Goal: Information Seeking & Learning: Learn about a topic

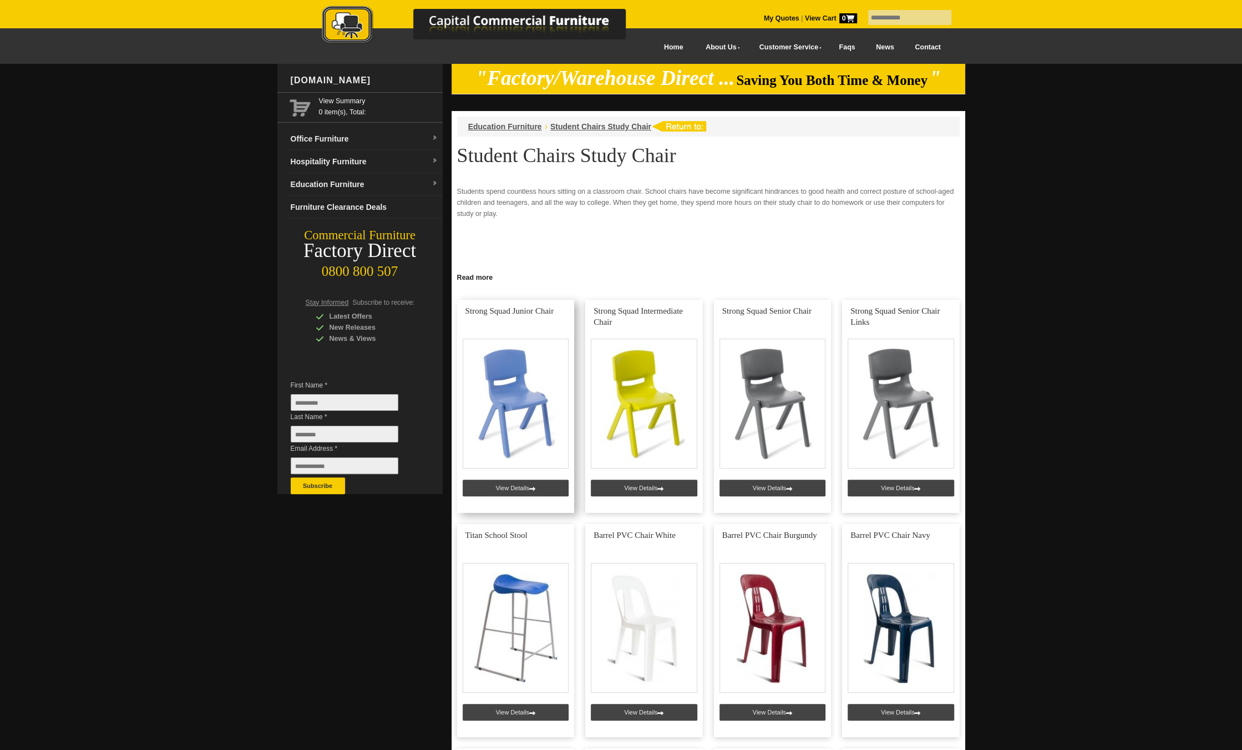
click at [499, 446] on link at bounding box center [516, 406] width 118 height 213
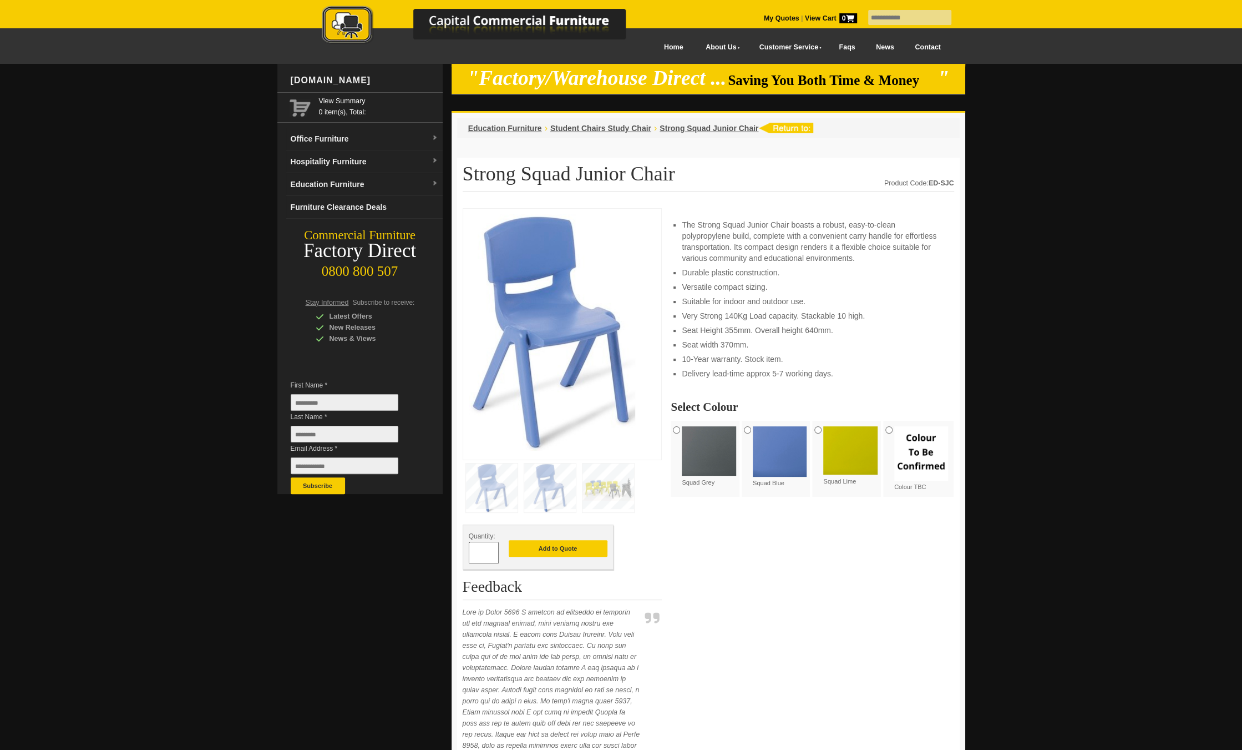
click at [715, 438] on img at bounding box center [709, 450] width 54 height 49
click at [799, 446] on img at bounding box center [780, 451] width 54 height 50
click at [571, 175] on h1 "Strong Squad Junior Chair" at bounding box center [709, 177] width 492 height 28
drag, startPoint x: 573, startPoint y: 174, endPoint x: 655, endPoint y: 177, distance: 82.2
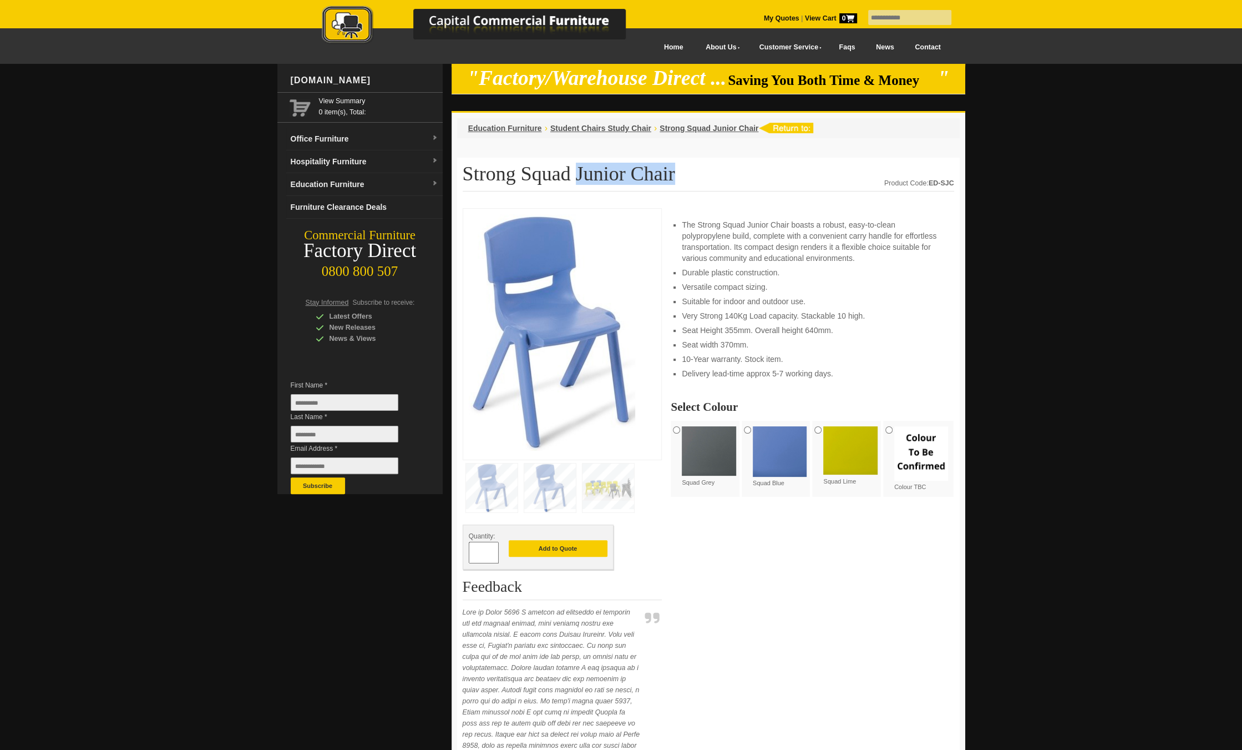
click at [655, 177] on h1 "Strong Squad Junior Chair" at bounding box center [709, 177] width 492 height 28
copy h1 "Junior Chair"
